Goal: Information Seeking & Learning: Learn about a topic

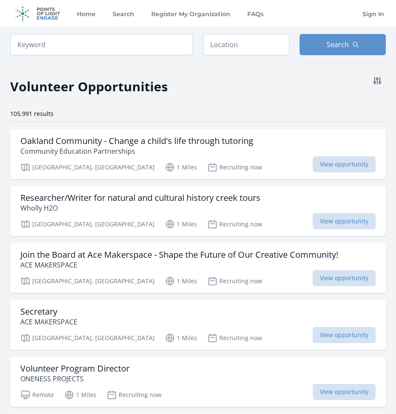
click at [385, 82] on button at bounding box center [377, 80] width 17 height 17
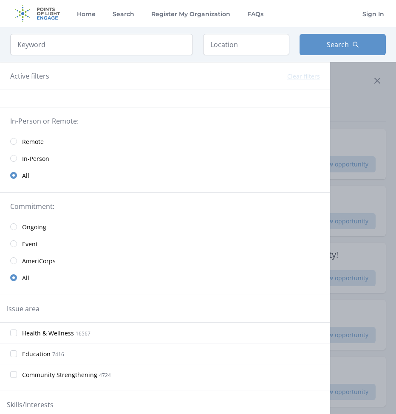
click at [43, 164] on link "In-Person" at bounding box center [165, 158] width 330 height 17
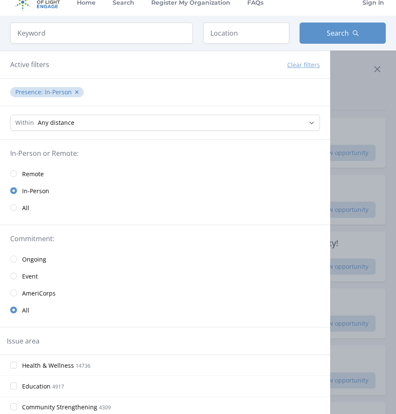
scroll to position [85, 0]
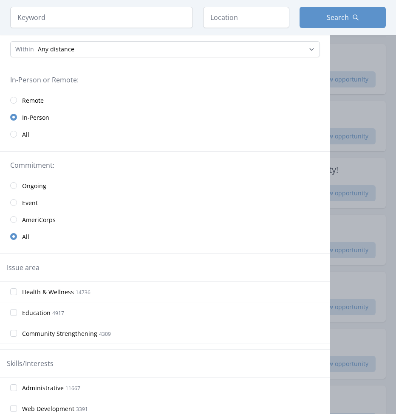
click at [26, 203] on span "Event" at bounding box center [30, 203] width 16 height 9
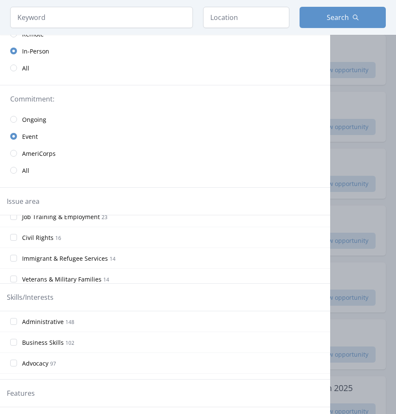
scroll to position [388, 0]
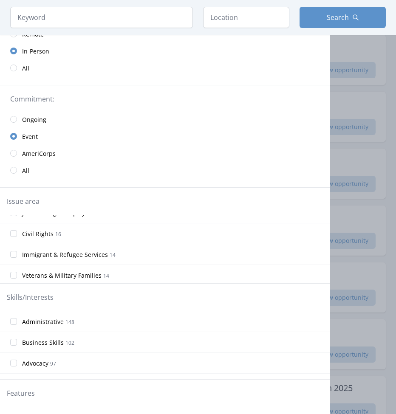
click at [81, 253] on span "Immigrant & Refugee Services" at bounding box center [65, 255] width 86 height 9
click at [17, 253] on input "Immigrant & Refugee Services 14" at bounding box center [13, 254] width 7 height 7
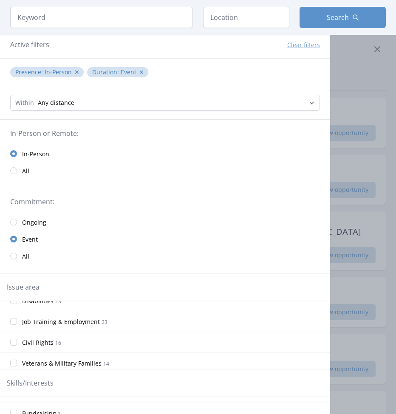
scroll to position [0, 0]
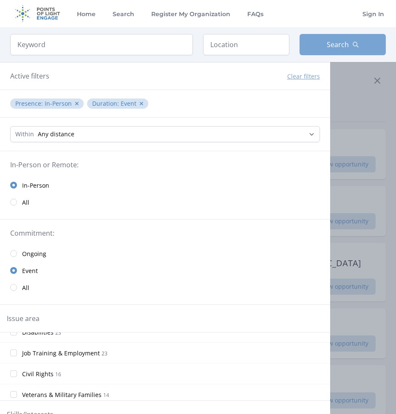
click at [354, 48] on icon "button" at bounding box center [355, 44] width 7 height 7
click at [367, 104] on div at bounding box center [198, 207] width 396 height 414
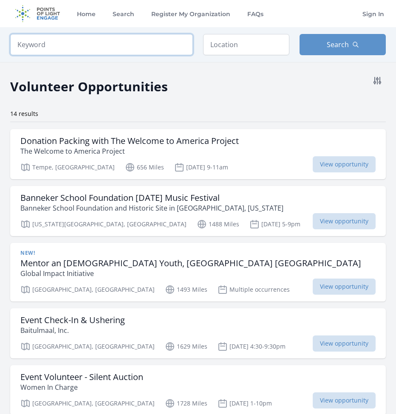
click at [120, 52] on input "search" at bounding box center [101, 44] width 183 height 21
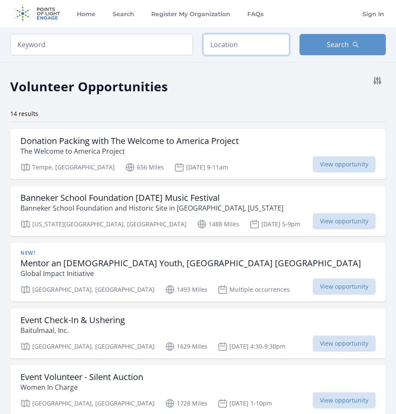
click at [222, 41] on input "text" at bounding box center [246, 44] width 86 height 21
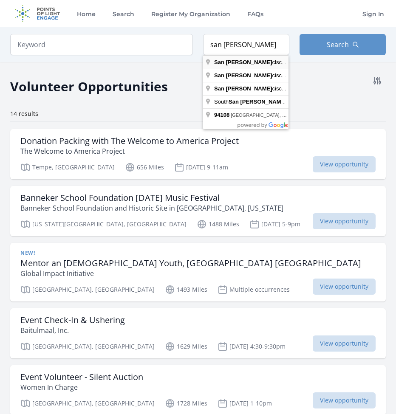
type input "[GEOGRAPHIC_DATA], [GEOGRAPHIC_DATA], [GEOGRAPHIC_DATA]"
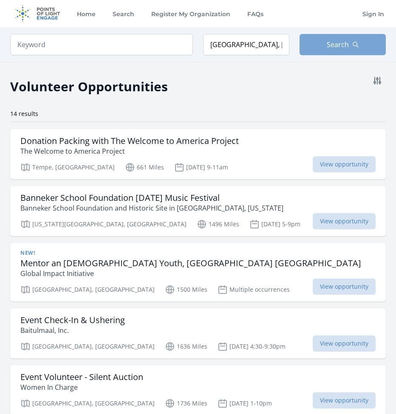
click at [330, 47] on span "Search" at bounding box center [338, 45] width 22 height 10
click at [311, 48] on button "Search" at bounding box center [343, 44] width 86 height 21
click at [375, 82] on icon at bounding box center [377, 80] width 7 height 7
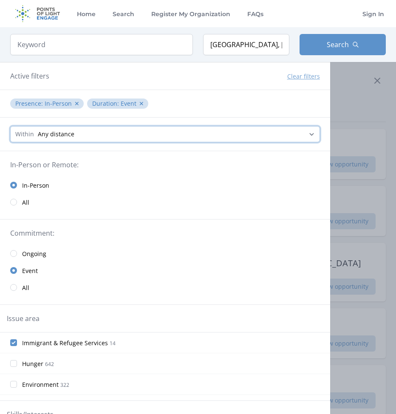
select select "32186"
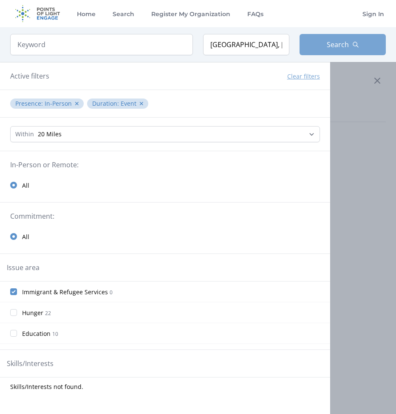
click at [341, 40] on span "Search" at bounding box center [338, 45] width 22 height 10
click at [354, 94] on div at bounding box center [198, 207] width 396 height 414
